Goal: Communication & Community: Answer question/provide support

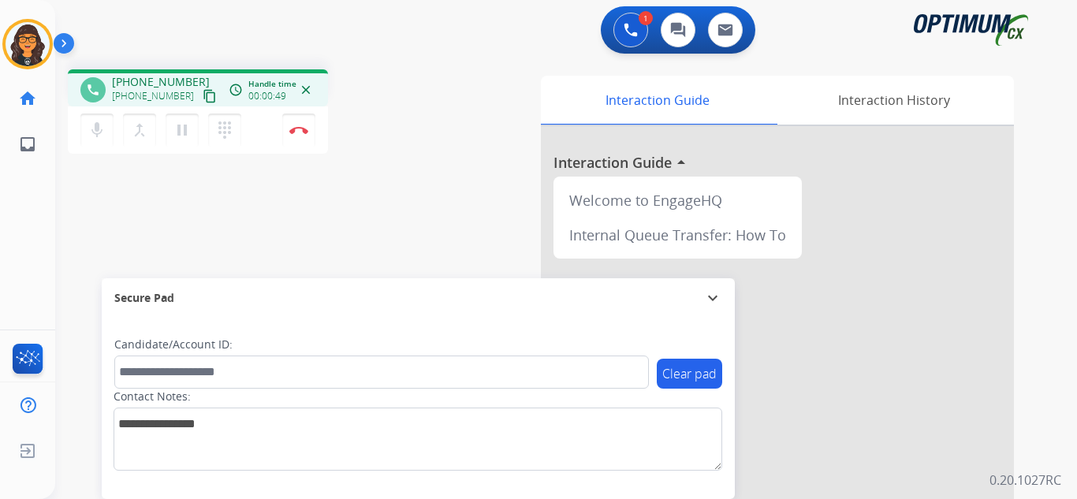
click at [200, 103] on button "content_copy" at bounding box center [209, 96] width 19 height 19
click at [298, 126] on img at bounding box center [298, 130] width 19 height 8
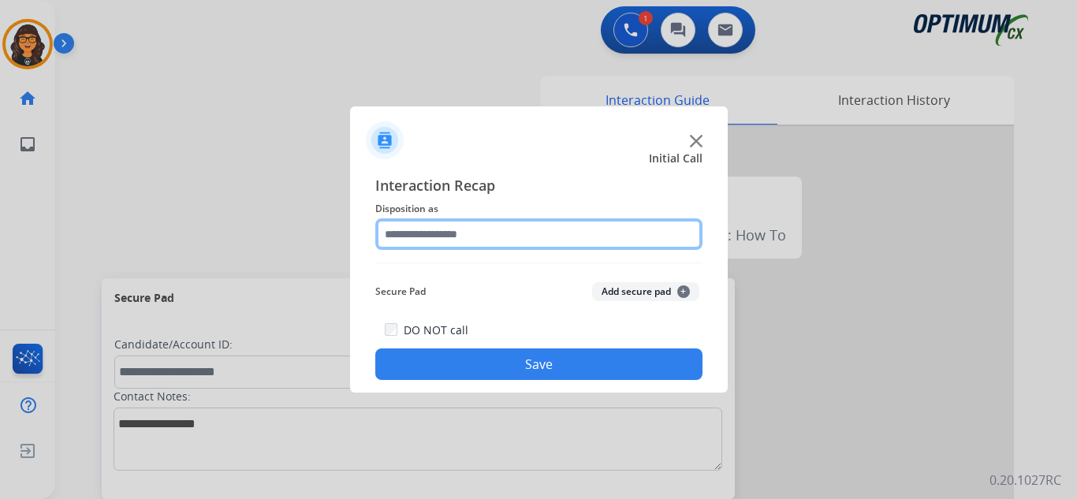
click at [438, 243] on input "text" at bounding box center [538, 234] width 327 height 32
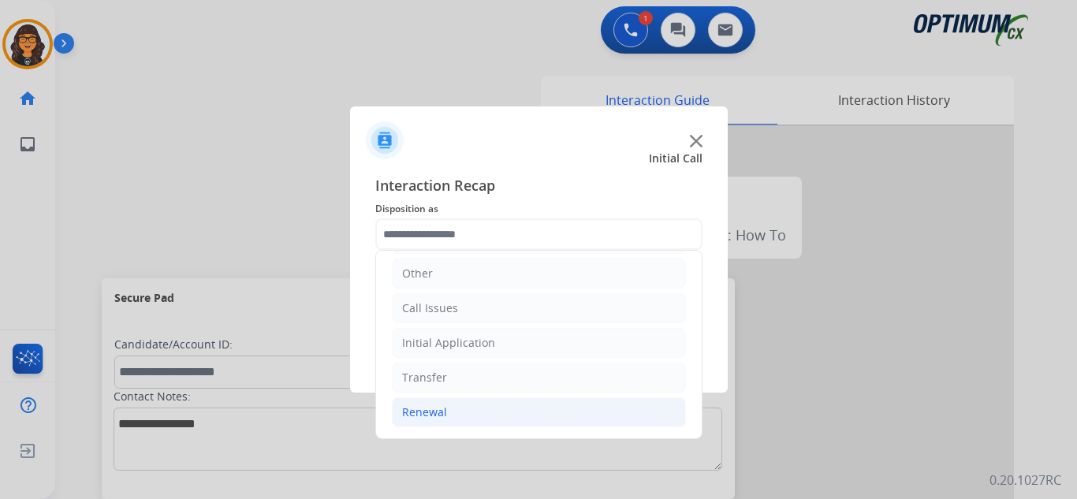
click at [431, 404] on li "Renewal" at bounding box center [539, 412] width 294 height 30
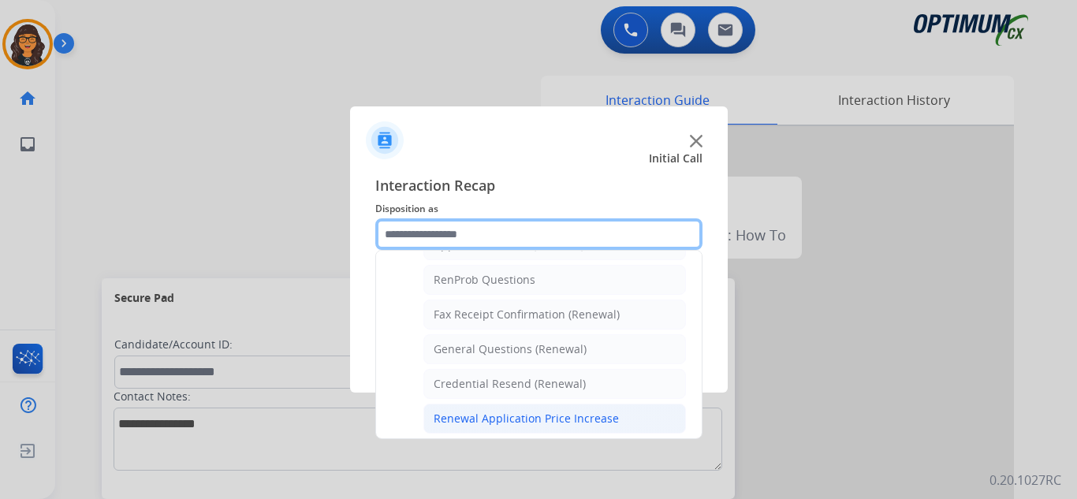
scroll to position [423, 0]
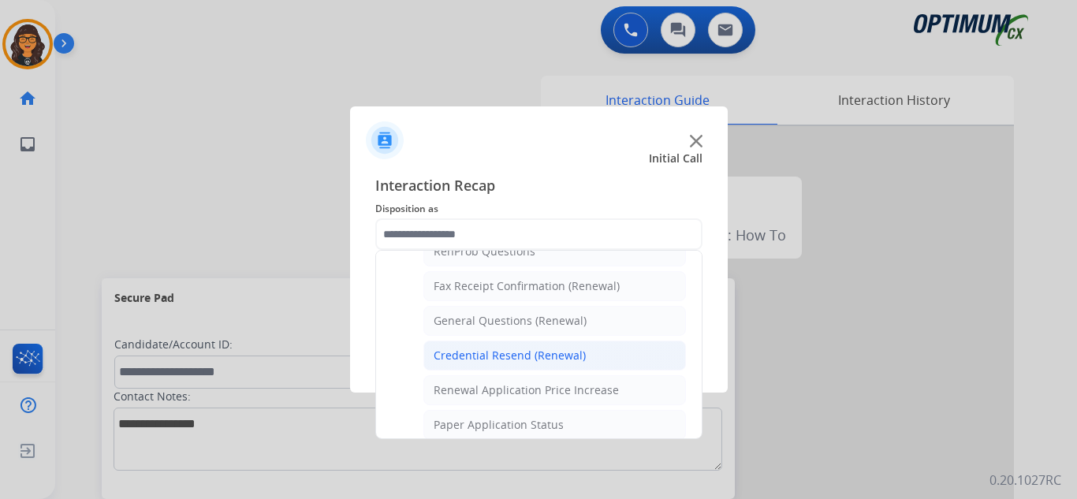
click at [501, 353] on div "Credential Resend (Renewal)" at bounding box center [510, 356] width 152 height 16
type input "**********"
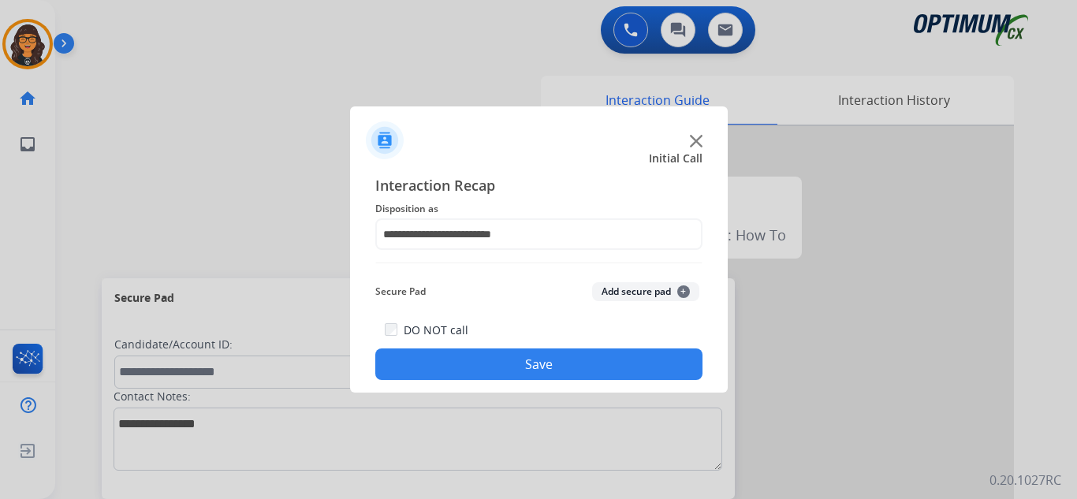
click at [502, 357] on button "Save" at bounding box center [538, 365] width 327 height 32
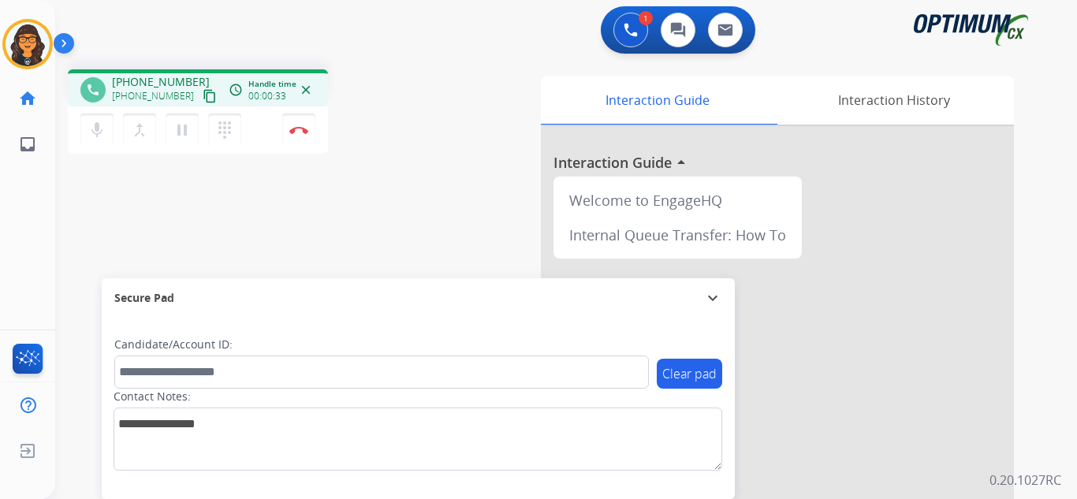
click at [203, 99] on mat-icon "content_copy" at bounding box center [210, 96] width 14 height 14
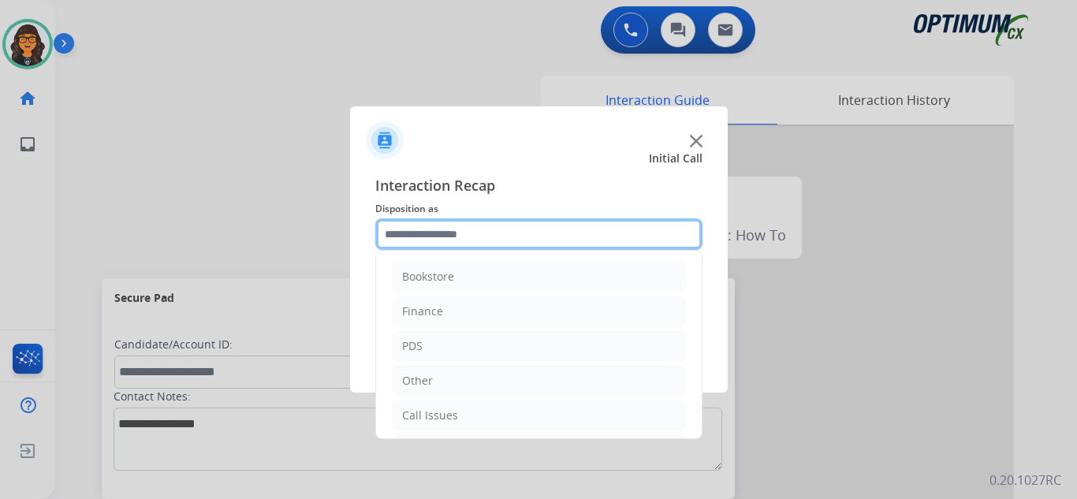
click at [405, 231] on input "text" at bounding box center [538, 234] width 327 height 32
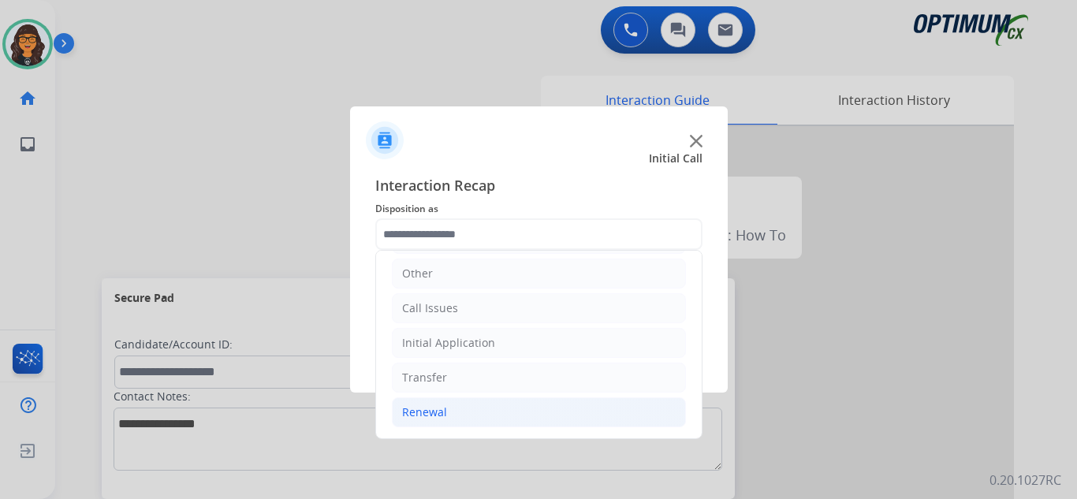
click at [410, 412] on div "Renewal" at bounding box center [424, 413] width 45 height 16
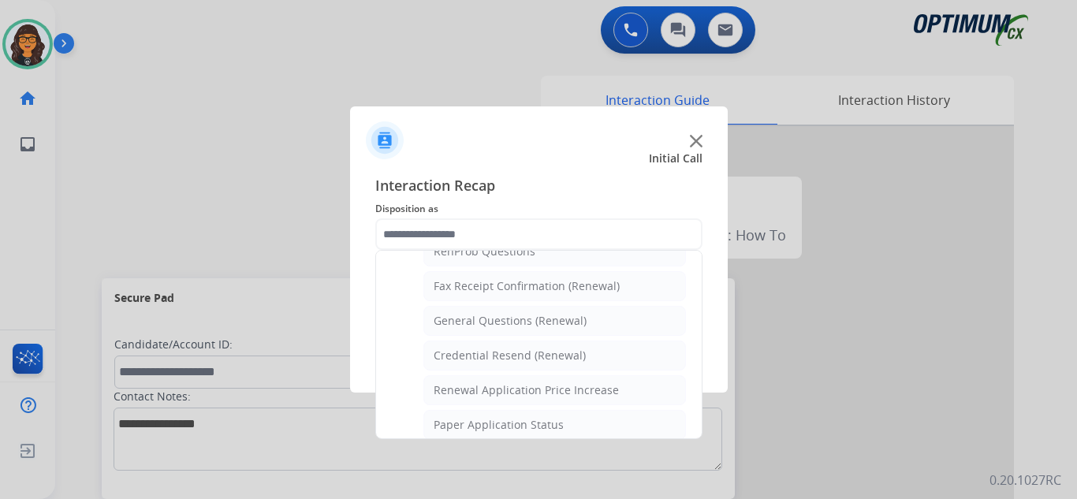
drag, startPoint x: 494, startPoint y: 315, endPoint x: 499, endPoint y: 338, distance: 24.3
click at [494, 315] on div "General Questions (Renewal)" at bounding box center [510, 321] width 153 height 16
type input "**********"
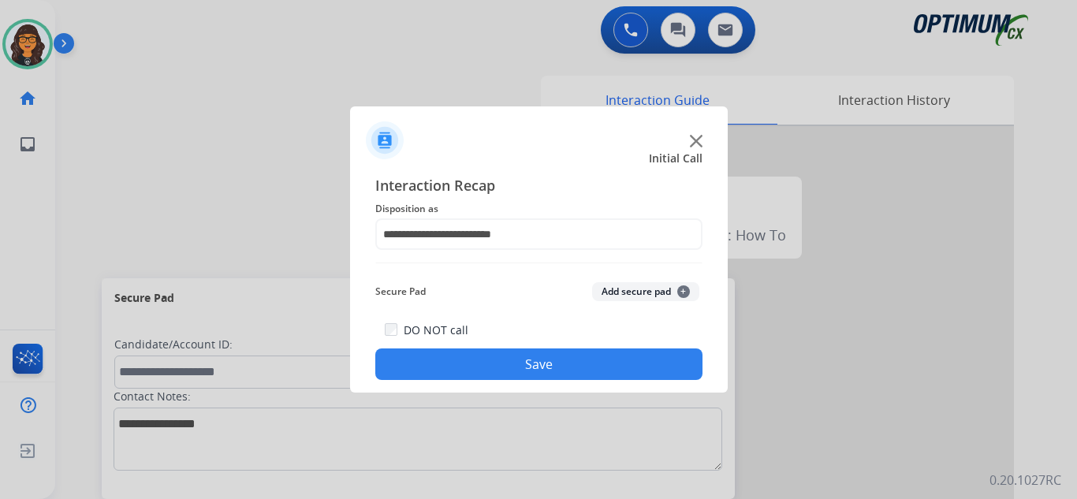
click at [504, 367] on button "Save" at bounding box center [538, 365] width 327 height 32
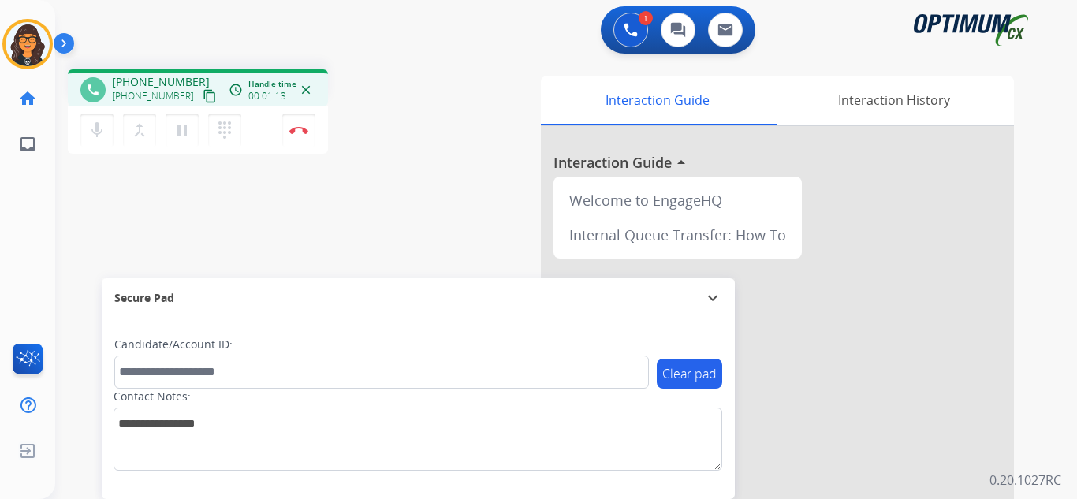
click at [203, 89] on mat-icon "content_copy" at bounding box center [210, 96] width 14 height 14
click at [294, 127] on img at bounding box center [298, 130] width 19 height 8
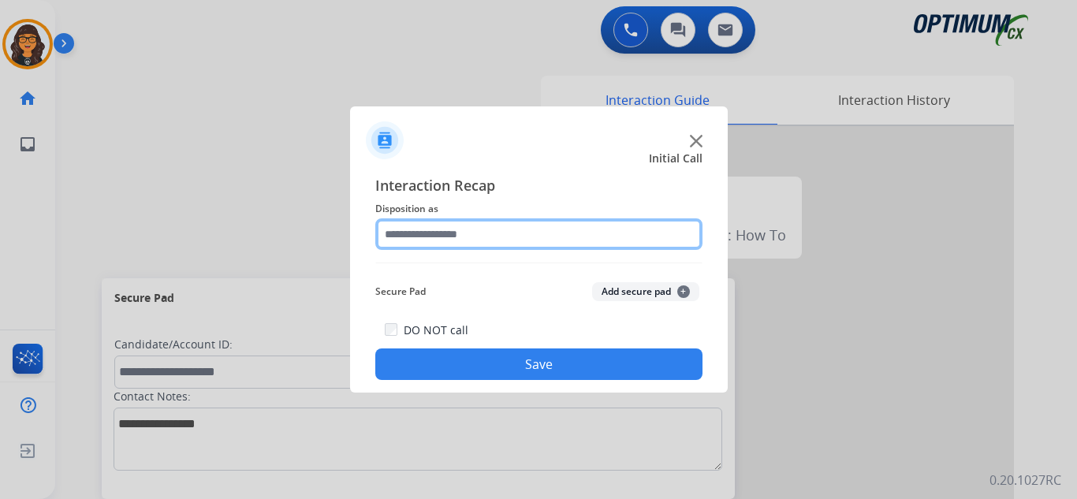
click at [440, 248] on input "text" at bounding box center [538, 234] width 327 height 32
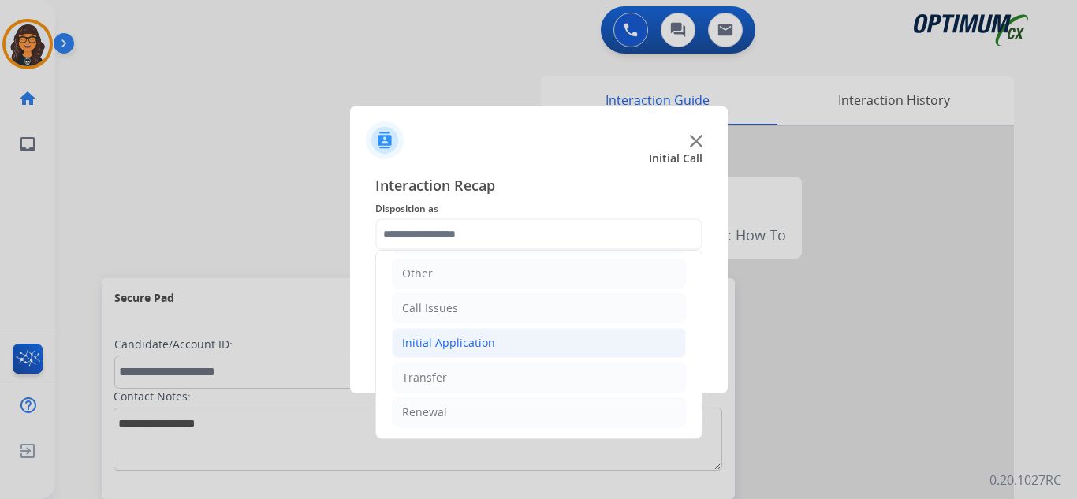
click at [481, 336] on div "Initial Application" at bounding box center [448, 343] width 93 height 16
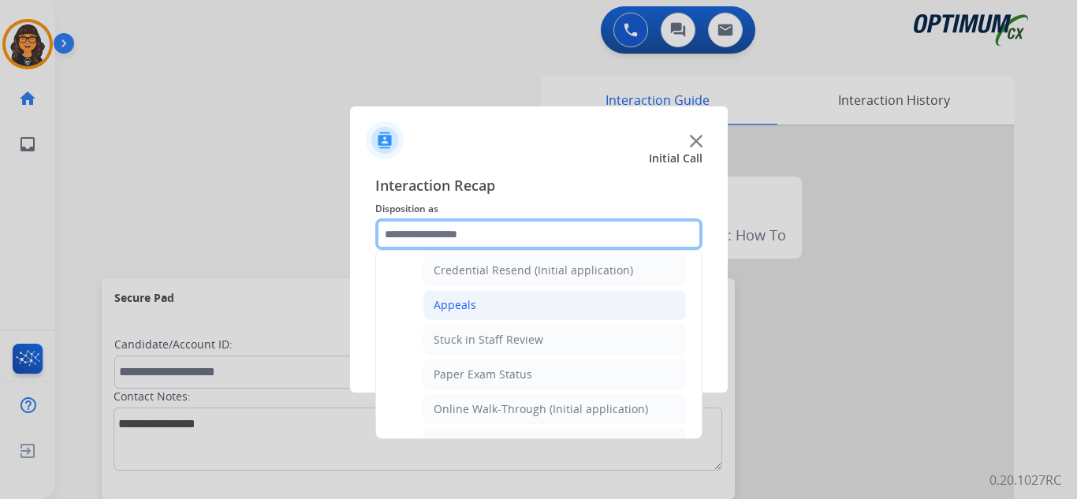
scroll to position [186, 0]
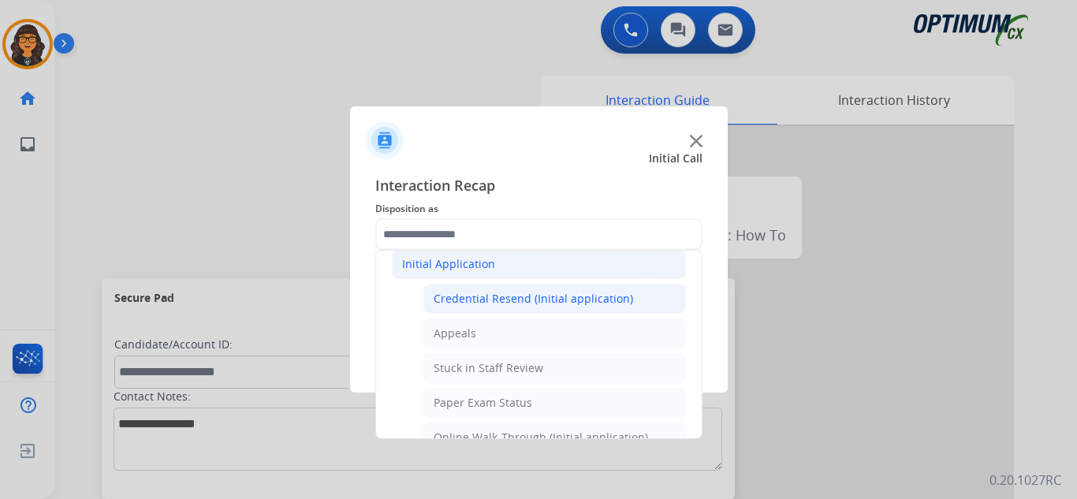
click at [536, 305] on div "Credential Resend (Initial application)" at bounding box center [534, 299] width 200 height 16
type input "**********"
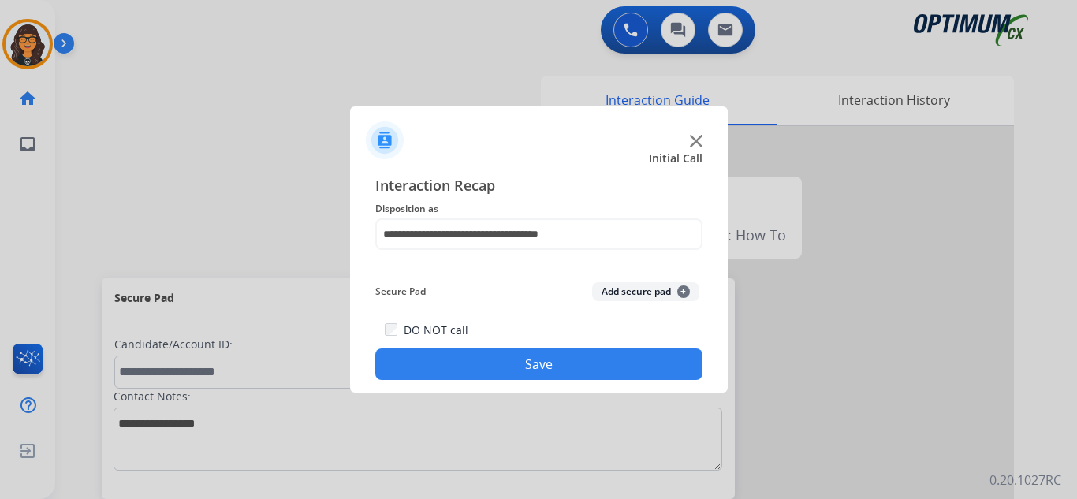
click at [550, 364] on button "Save" at bounding box center [538, 365] width 327 height 32
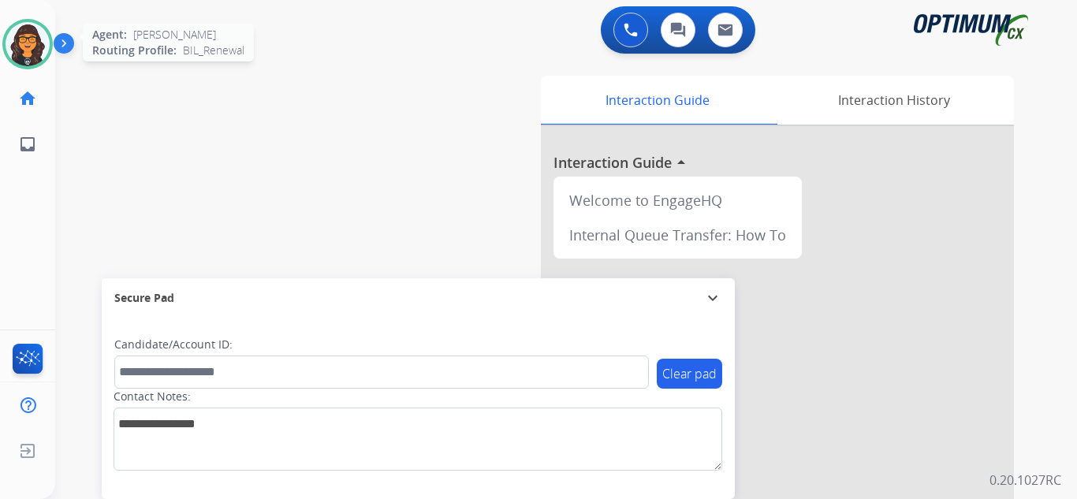
click at [38, 32] on img at bounding box center [28, 44] width 44 height 44
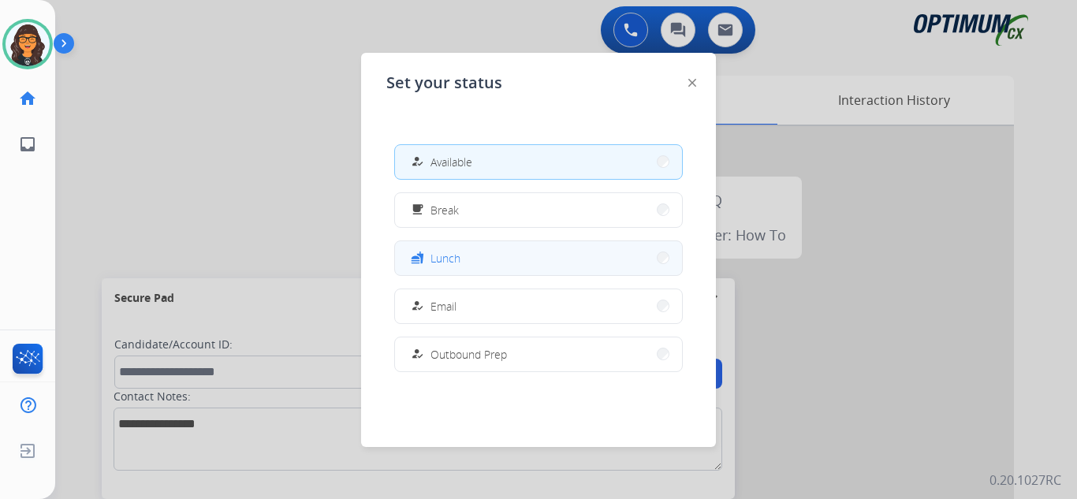
click at [445, 249] on div "fastfood Lunch" at bounding box center [434, 257] width 53 height 19
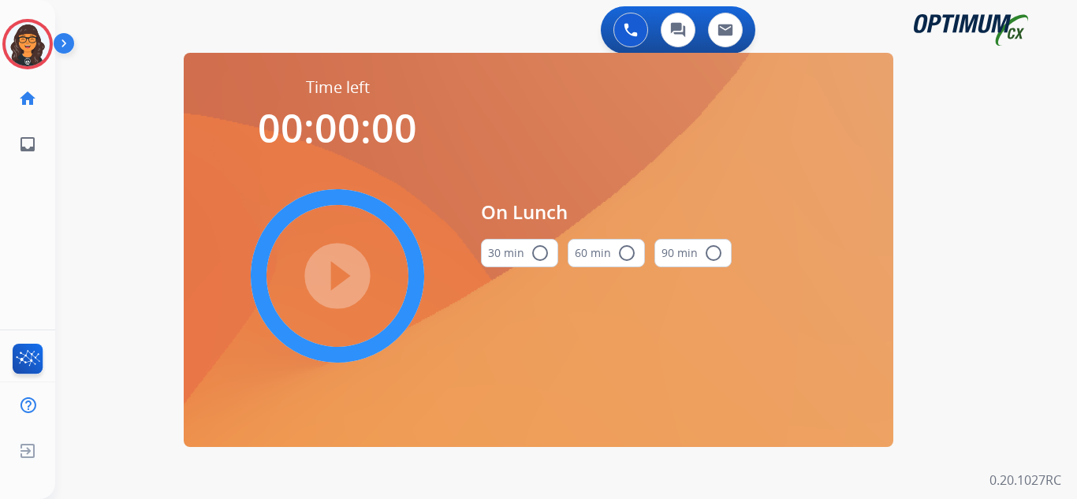
click at [507, 253] on button "30 min radio_button_unchecked" at bounding box center [519, 253] width 77 height 28
click at [347, 267] on mat-icon "play_circle_filled" at bounding box center [337, 276] width 19 height 19
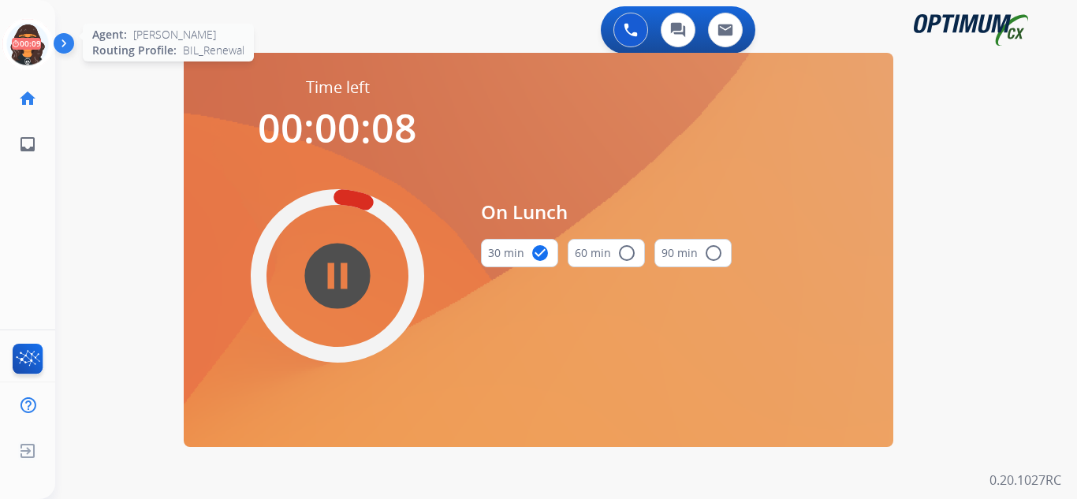
click at [27, 43] on icon at bounding box center [27, 44] width 51 height 51
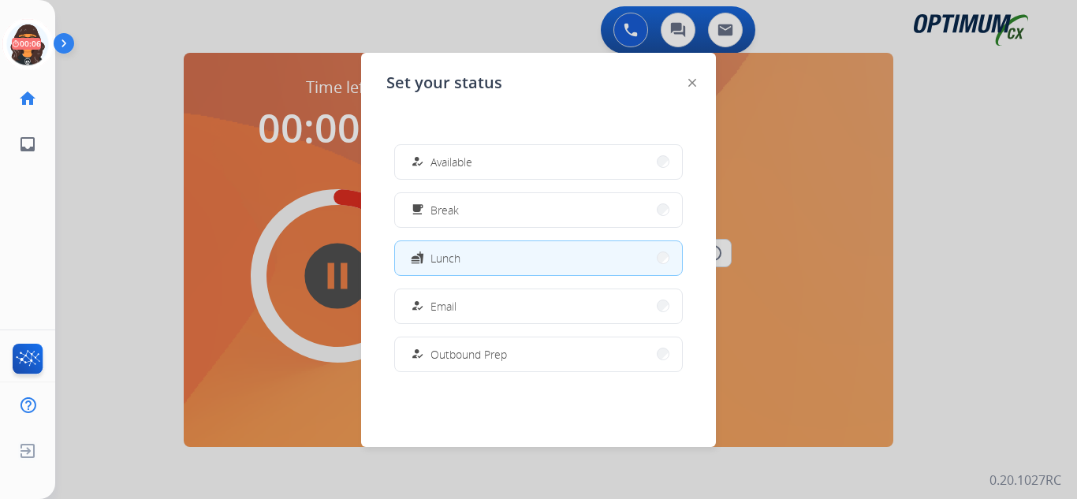
drag, startPoint x: 450, startPoint y: 159, endPoint x: 406, endPoint y: 146, distance: 45.4
click at [450, 159] on span "Available" at bounding box center [452, 162] width 42 height 17
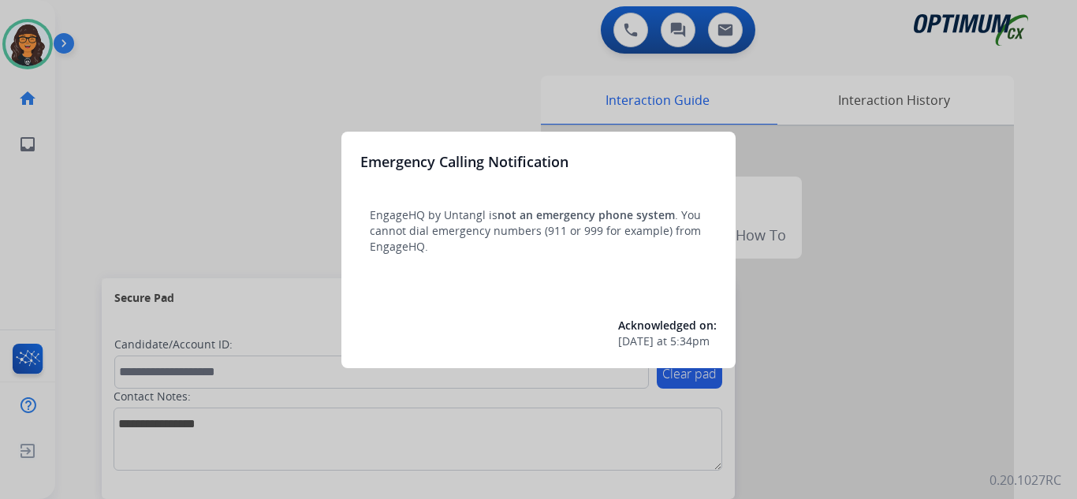
click at [126, 30] on div at bounding box center [538, 249] width 1077 height 499
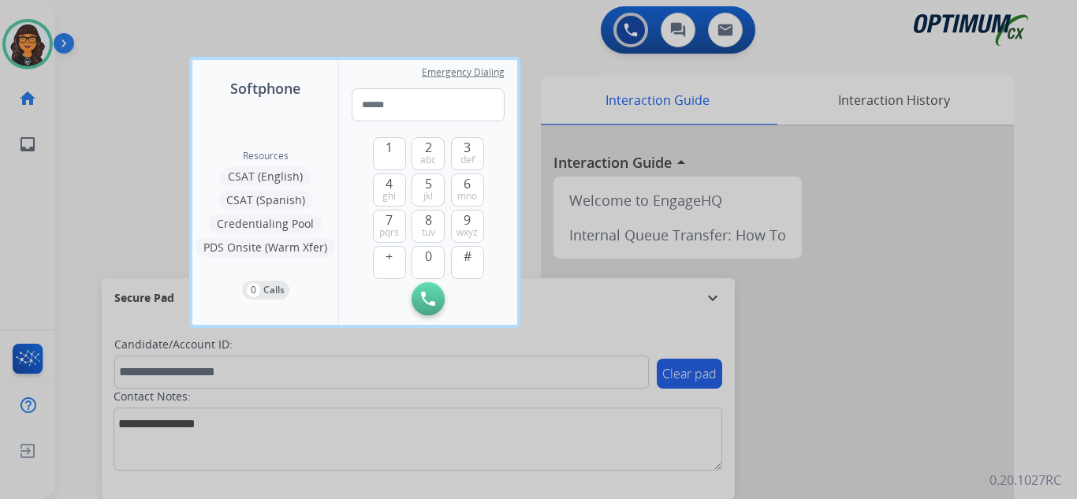
click at [125, 29] on div at bounding box center [538, 249] width 1077 height 499
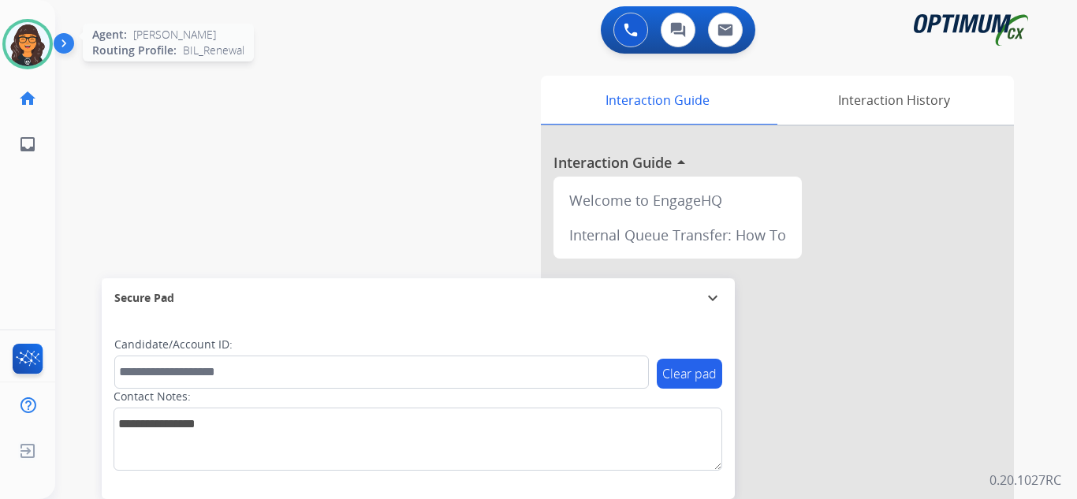
click at [13, 38] on img at bounding box center [28, 44] width 44 height 44
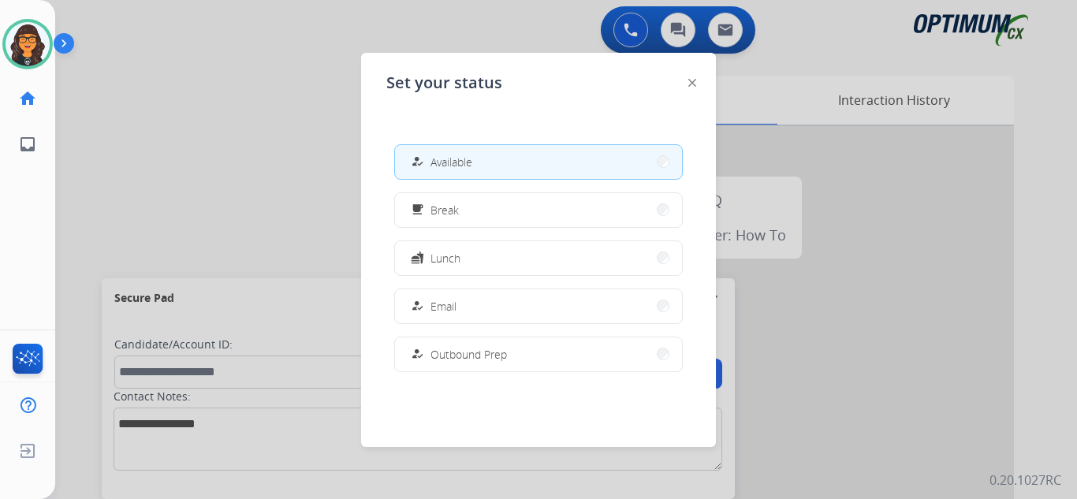
click at [692, 84] on img at bounding box center [692, 83] width 8 height 8
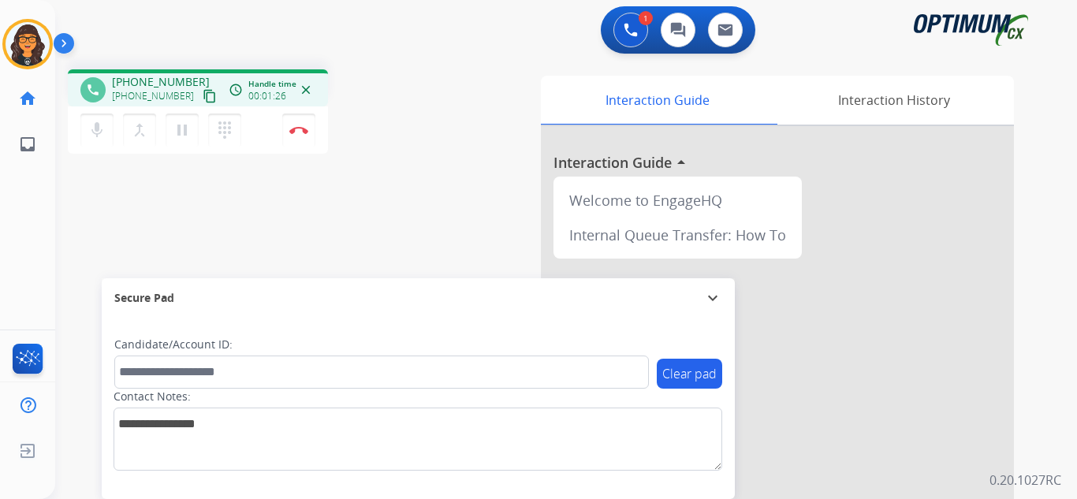
click at [203, 91] on mat-icon "content_copy" at bounding box center [210, 96] width 14 height 14
click at [289, 142] on button "Disconnect" at bounding box center [298, 130] width 33 height 33
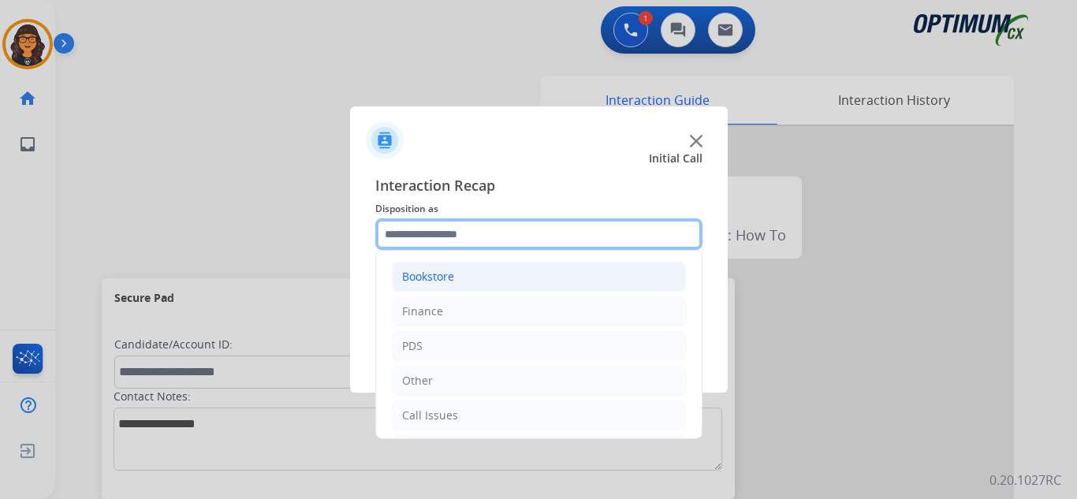
drag, startPoint x: 458, startPoint y: 235, endPoint x: 473, endPoint y: 284, distance: 51.1
click at [459, 235] on input "text" at bounding box center [538, 234] width 327 height 32
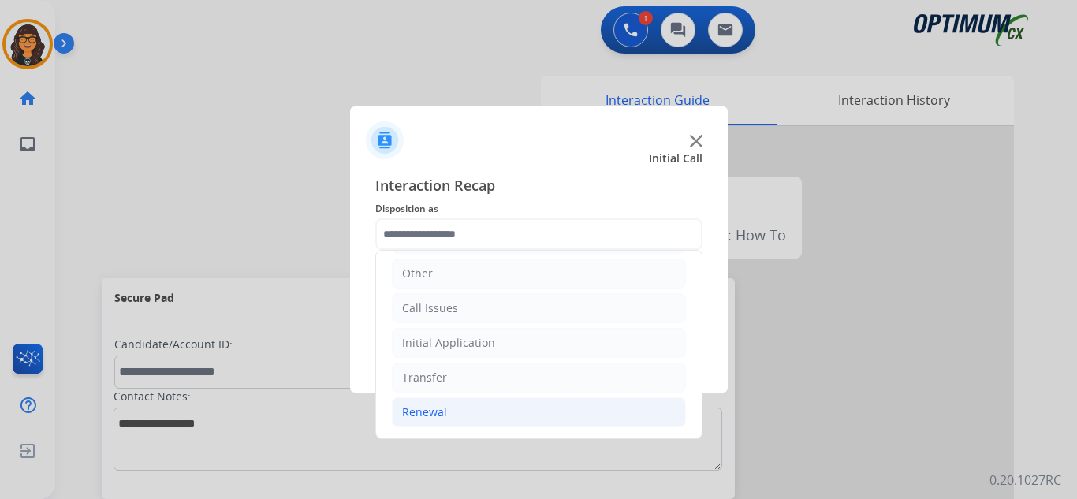
click at [438, 408] on div "Renewal" at bounding box center [424, 413] width 45 height 16
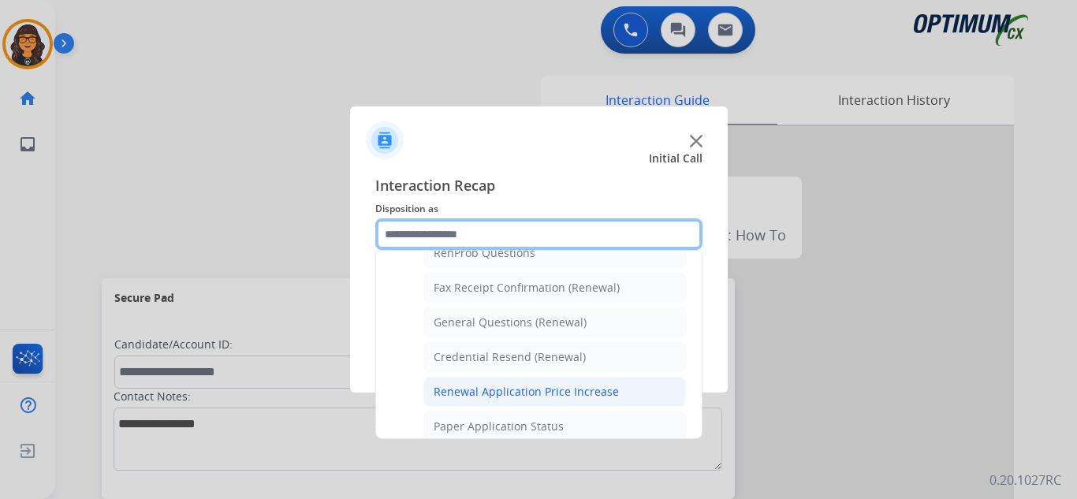
scroll to position [423, 0]
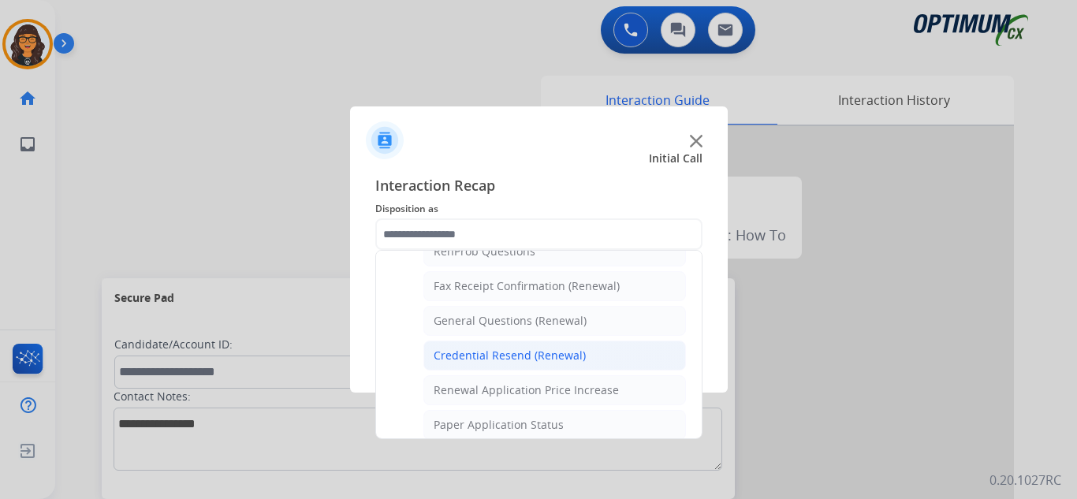
click at [520, 363] on div "Credential Resend (Renewal)" at bounding box center [510, 356] width 152 height 16
type input "**********"
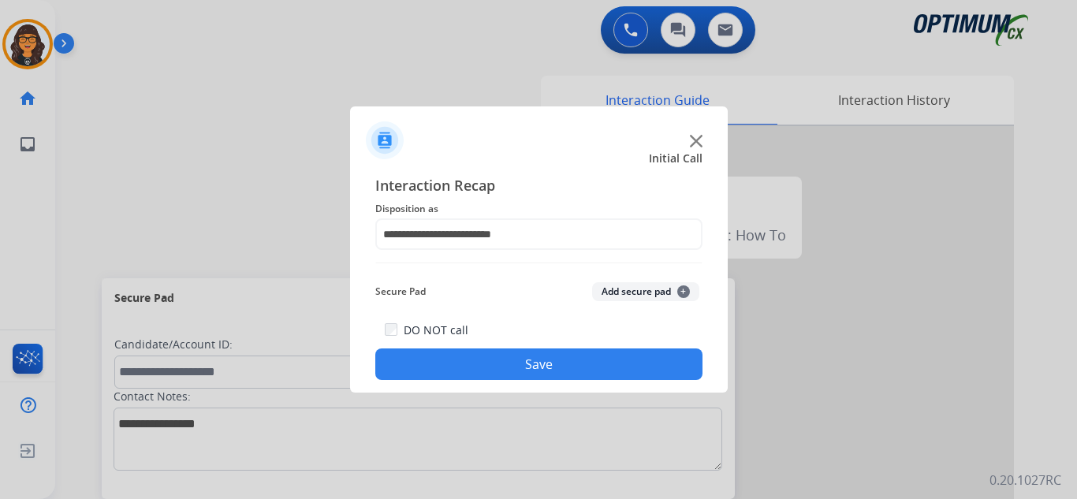
click at [524, 368] on button "Save" at bounding box center [538, 365] width 327 height 32
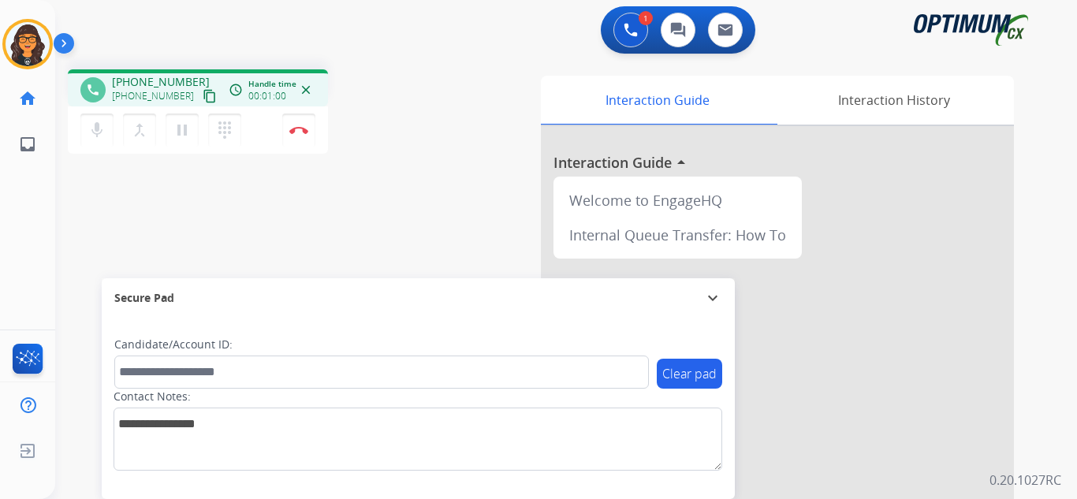
click at [203, 96] on mat-icon "content_copy" at bounding box center [210, 96] width 14 height 14
click at [296, 131] on img at bounding box center [298, 130] width 19 height 8
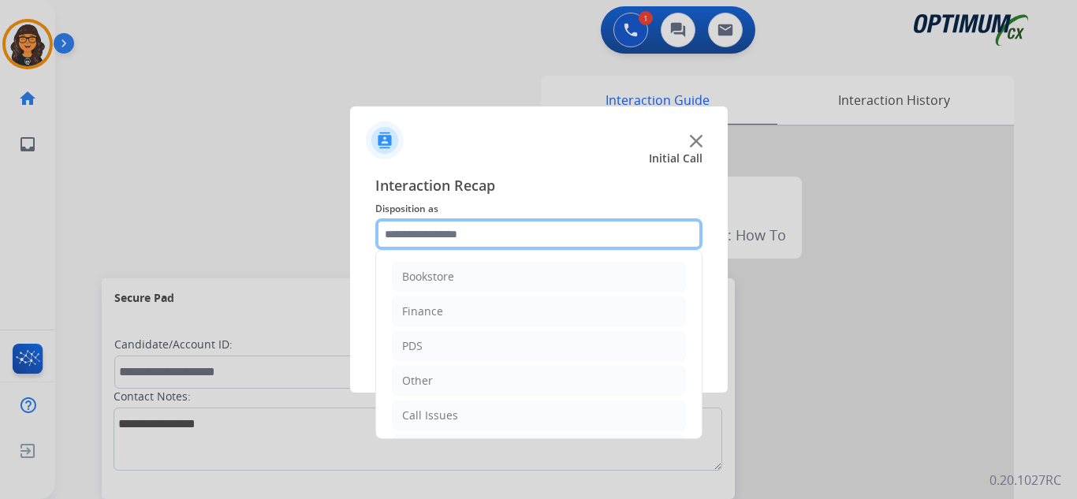
click at [435, 242] on input "text" at bounding box center [538, 234] width 327 height 32
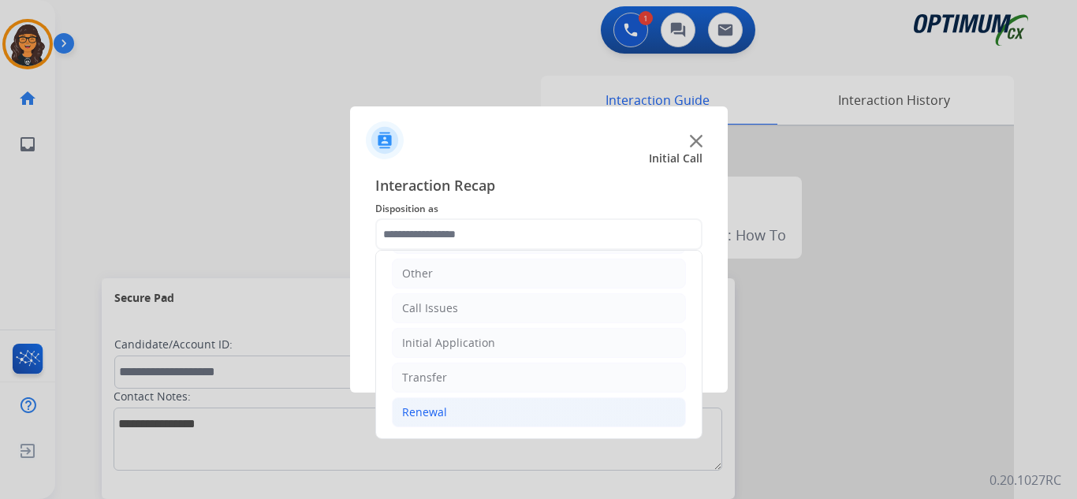
click at [425, 403] on li "Renewal" at bounding box center [539, 412] width 294 height 30
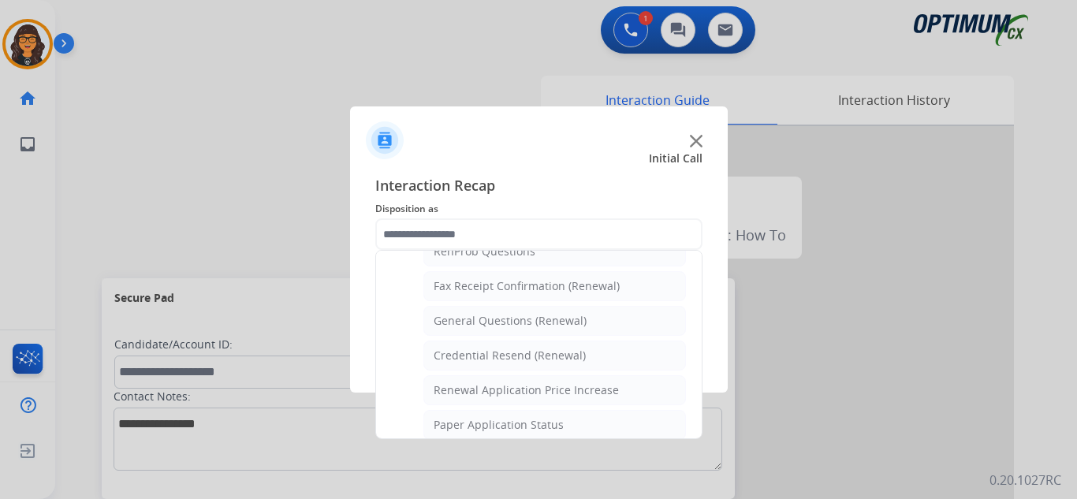
click at [510, 352] on div "Credential Resend (Renewal)" at bounding box center [510, 356] width 152 height 16
type input "**********"
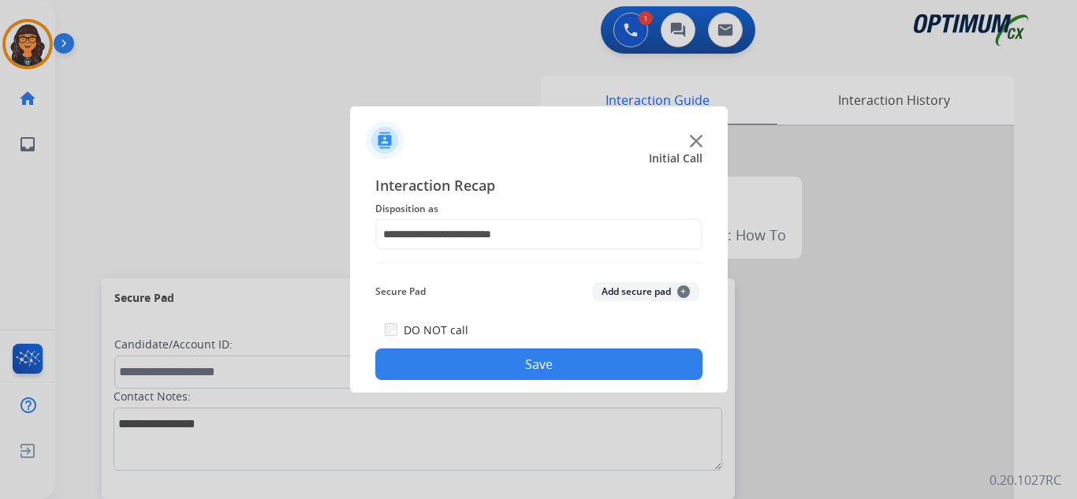
click at [512, 360] on button "Save" at bounding box center [538, 365] width 327 height 32
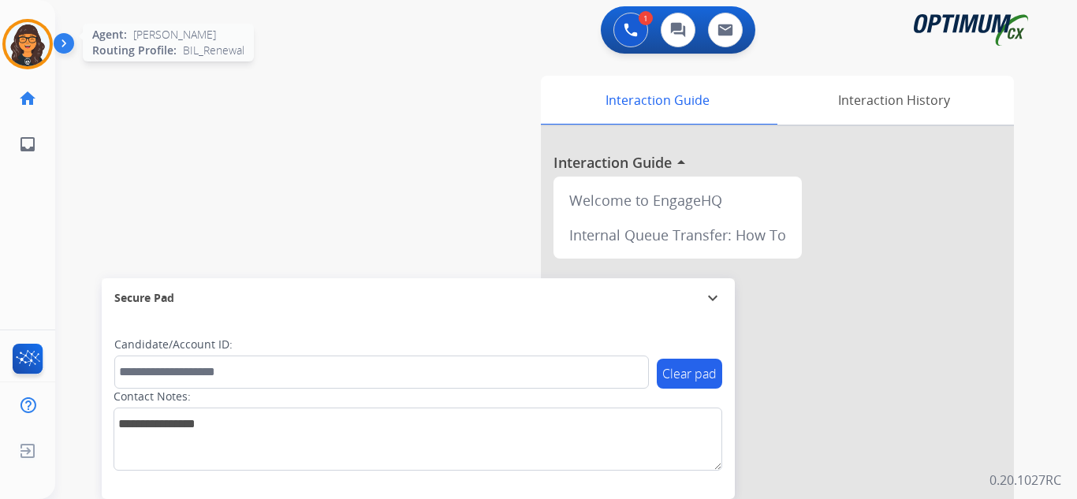
click at [28, 38] on img at bounding box center [28, 44] width 44 height 44
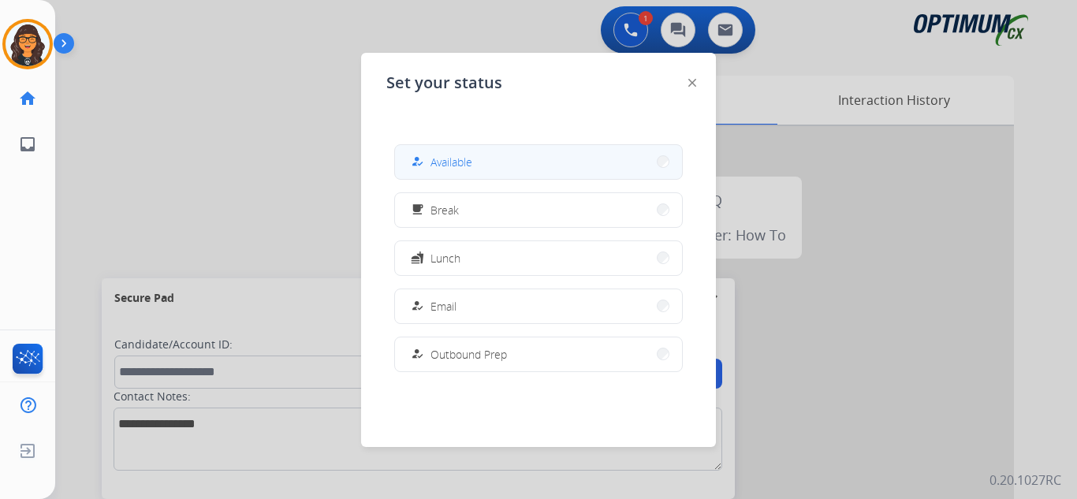
click at [452, 168] on span "Available" at bounding box center [452, 162] width 42 height 17
